Goal: Check status: Check status

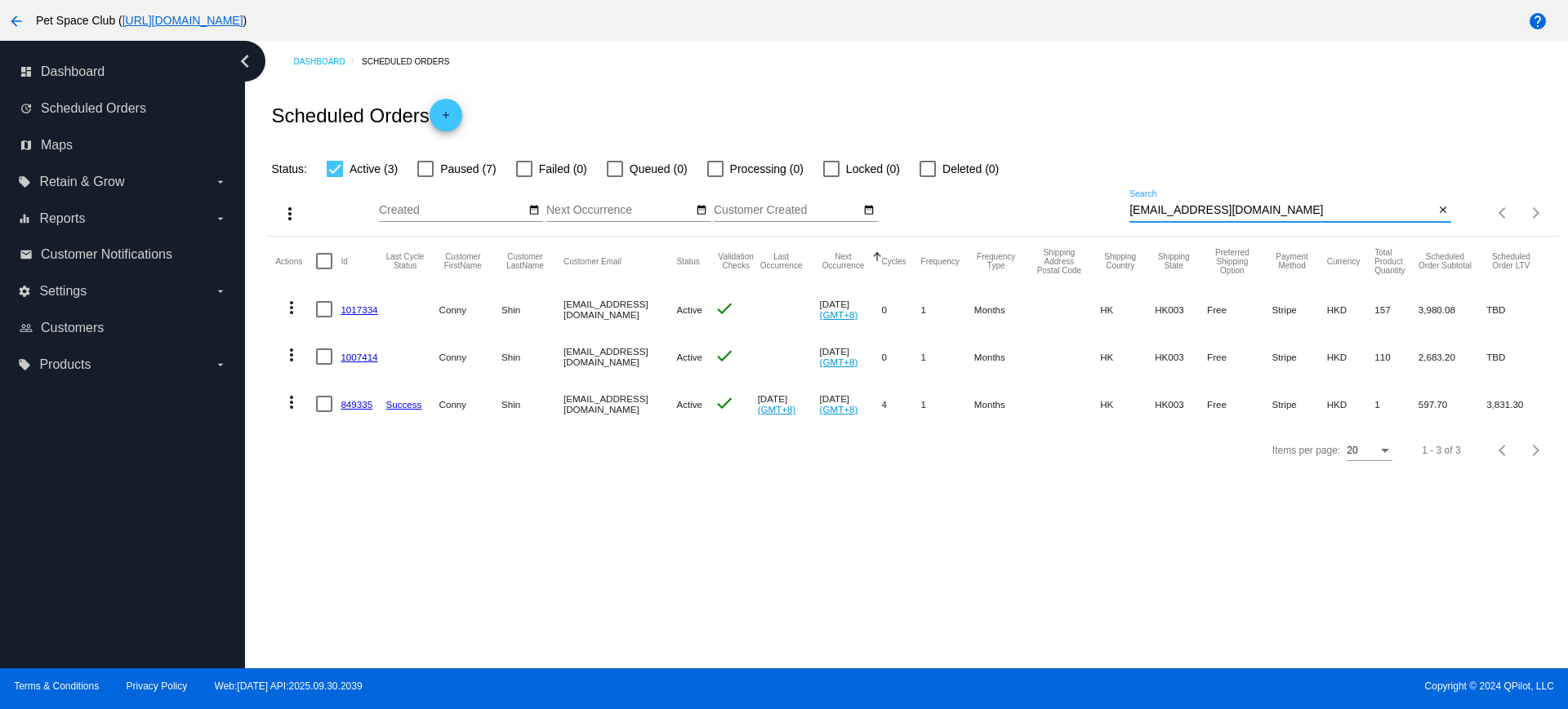
drag, startPoint x: 1292, startPoint y: 210, endPoint x: 1075, endPoint y: 208, distance: 217.0
click at [1074, 208] on div "more_vert Oct Jan Feb Mar Apr 1" at bounding box center [912, 208] width 1291 height 58
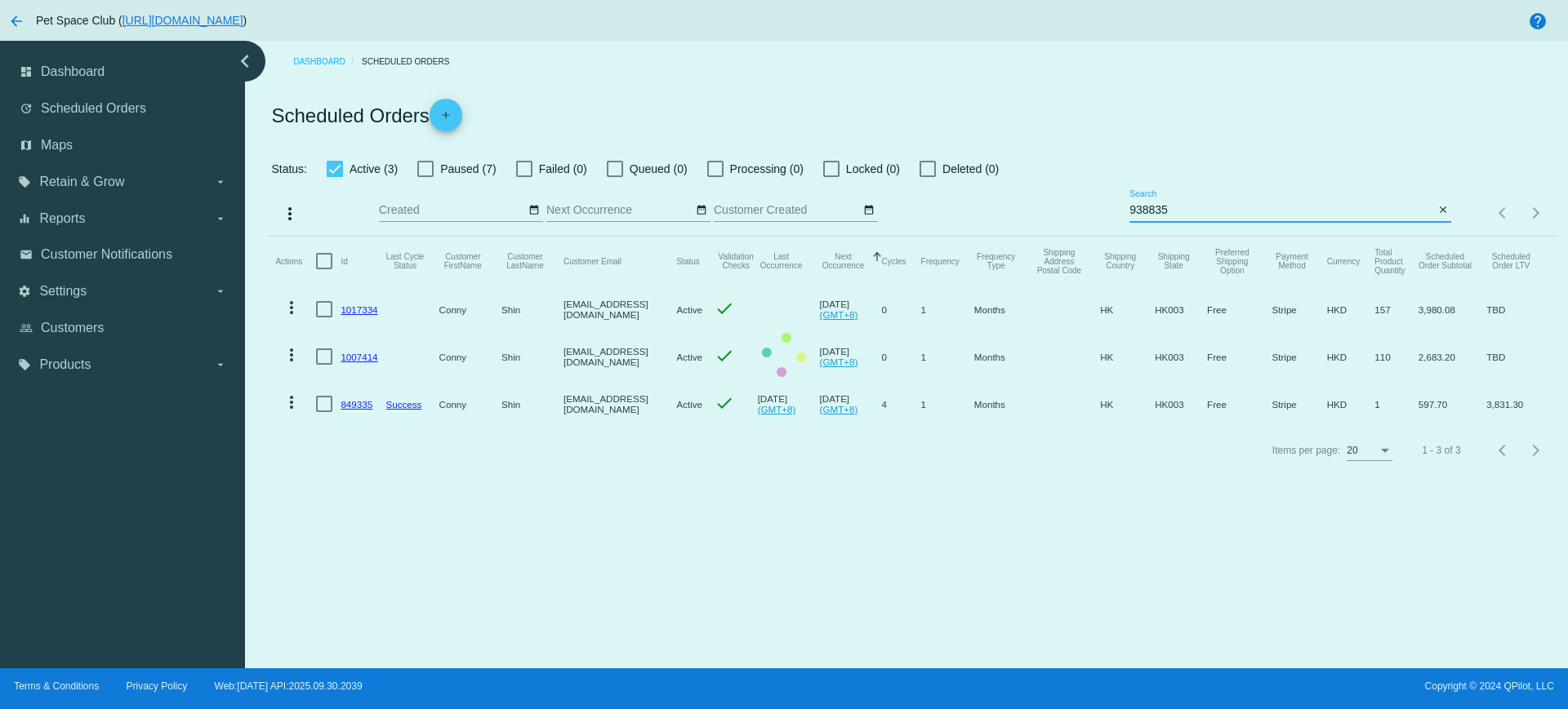
type input "938835"
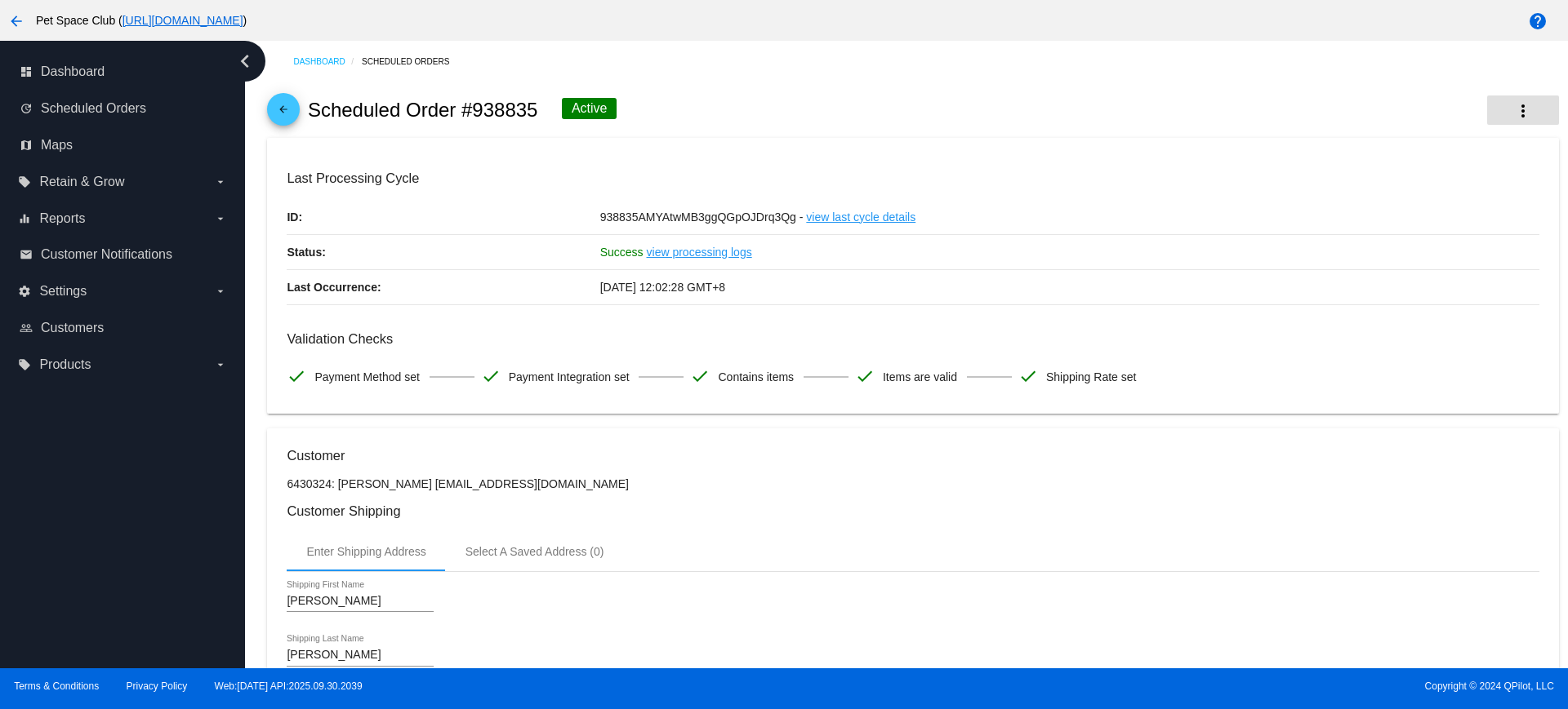
click at [1514, 103] on mat-icon "more_vert" at bounding box center [1523, 111] width 20 height 20
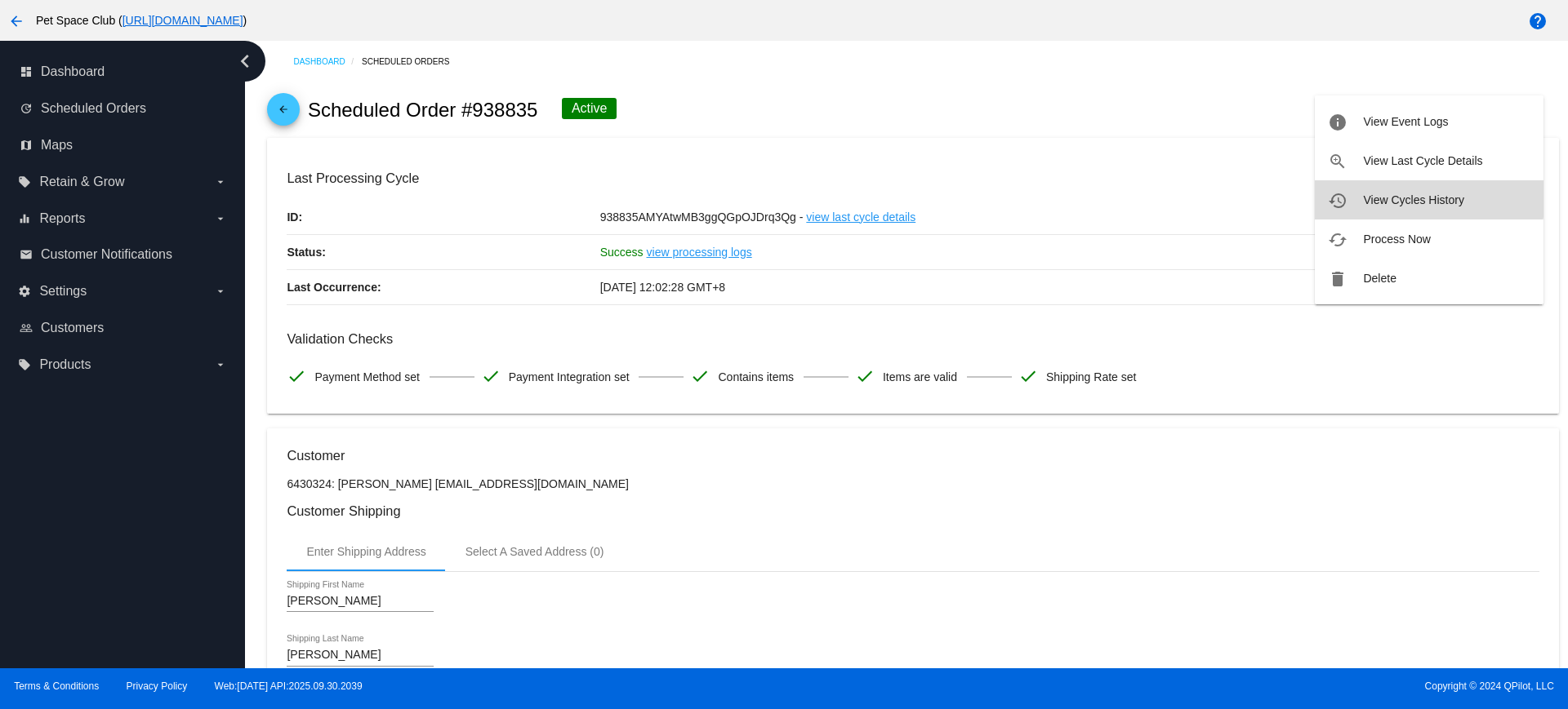
click at [1398, 195] on span "View Cycles History" at bounding box center [1413, 200] width 100 height 13
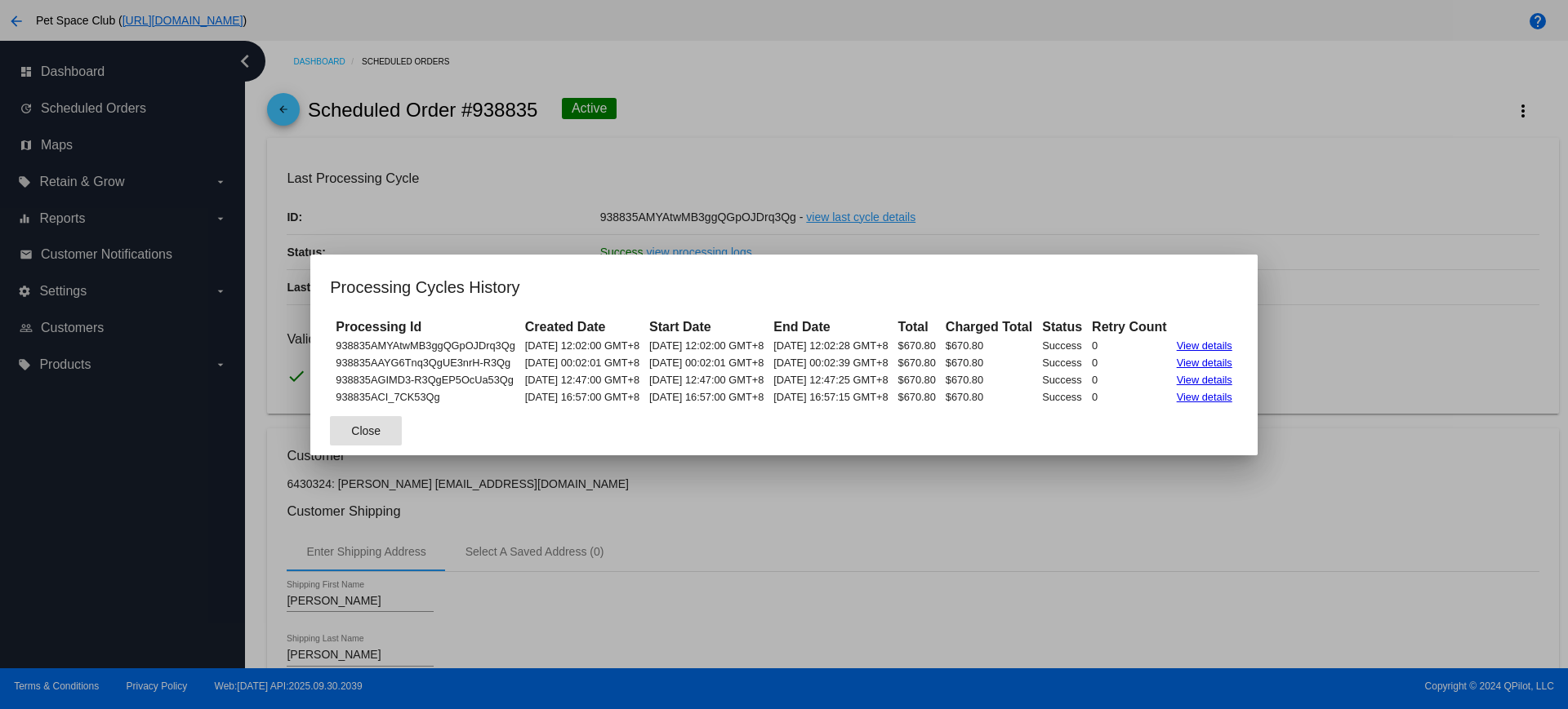
click at [351, 436] on span "Close" at bounding box center [366, 431] width 30 height 13
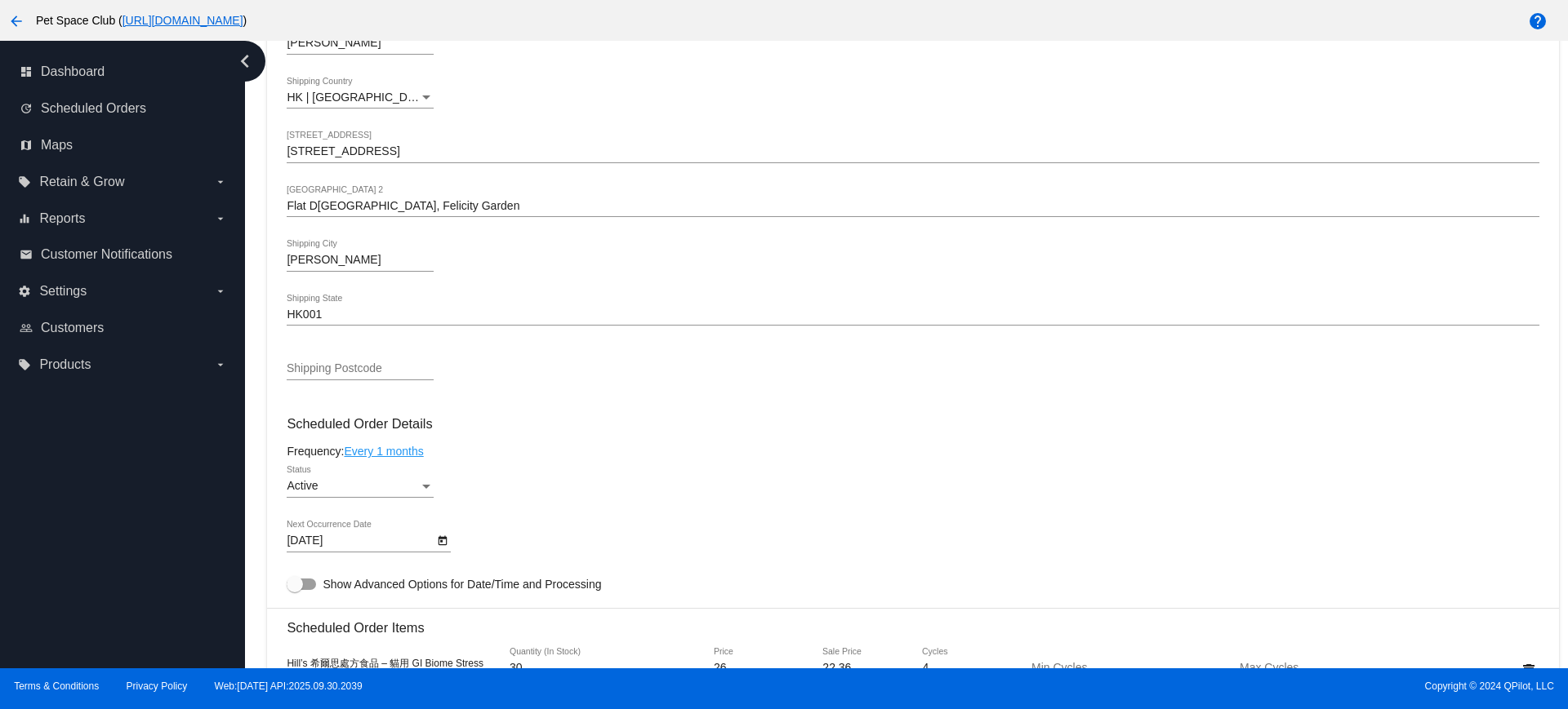
scroll to position [816, 0]
